Goal: Navigation & Orientation: Find specific page/section

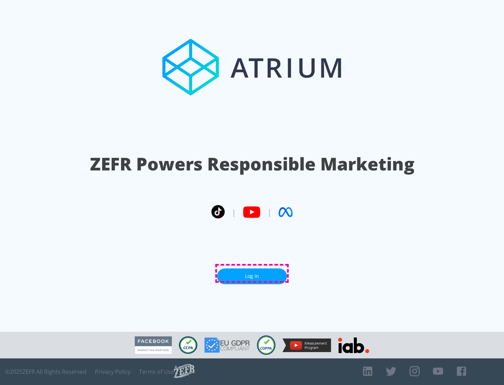
click at [252, 273] on link "Log In" at bounding box center [252, 276] width 70 height 16
